Goal: Information Seeking & Learning: Understand process/instructions

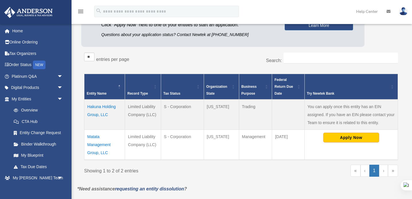
scroll to position [79, 0]
click at [37, 143] on link "Binder Walkthrough" at bounding box center [40, 144] width 64 height 11
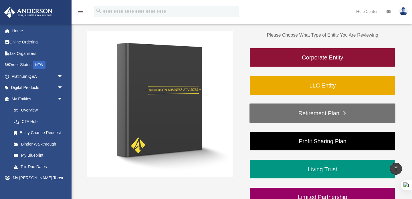
scroll to position [86, 0]
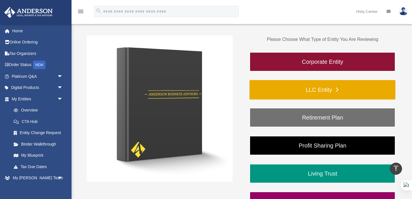
click at [321, 93] on link "LLC Entity" at bounding box center [323, 89] width 146 height 19
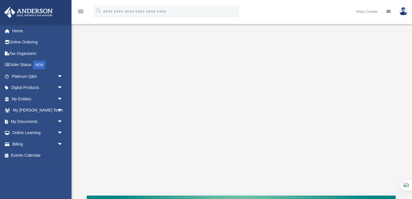
scroll to position [89, 0]
